Goal: Find specific page/section: Find specific page/section

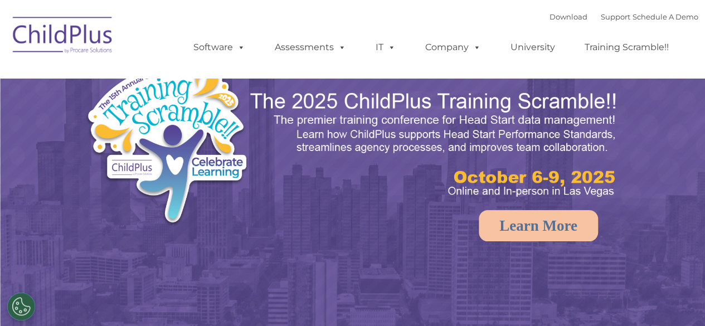
select select "MEDIUM"
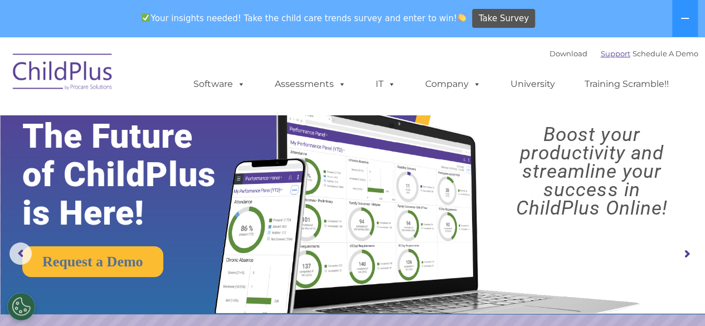
click at [601, 51] on link "Support" at bounding box center [616, 53] width 30 height 9
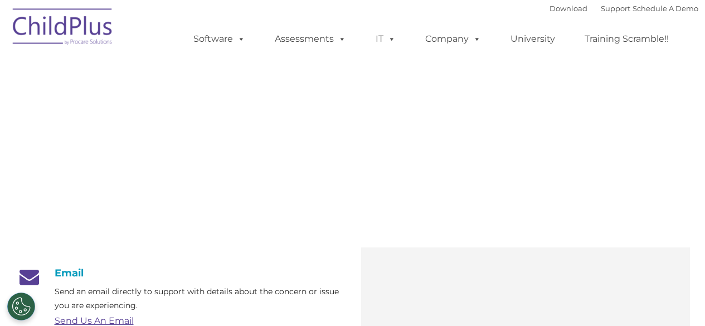
click at [598, 51] on ul "Software ChildPlus: The original and most widely-used Head Start data managemen…" at bounding box center [435, 39] width 528 height 45
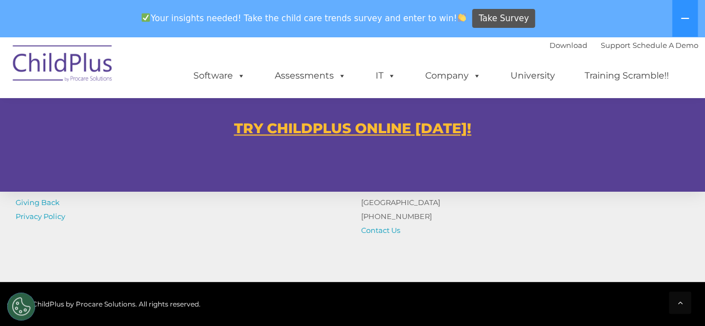
scroll to position [710, 0]
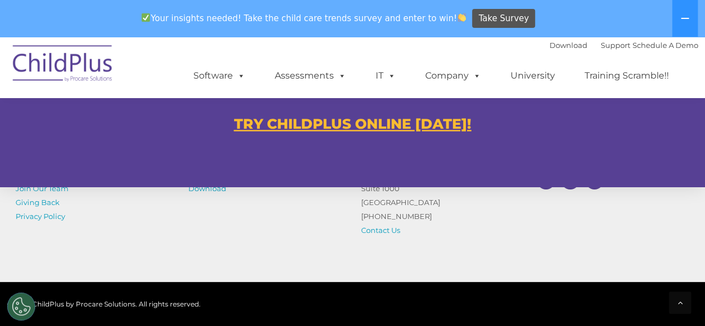
click at [367, 121] on u "TRY CHILDPLUS ONLINE TODAY!" at bounding box center [353, 123] width 238 height 17
